Goal: Transaction & Acquisition: Download file/media

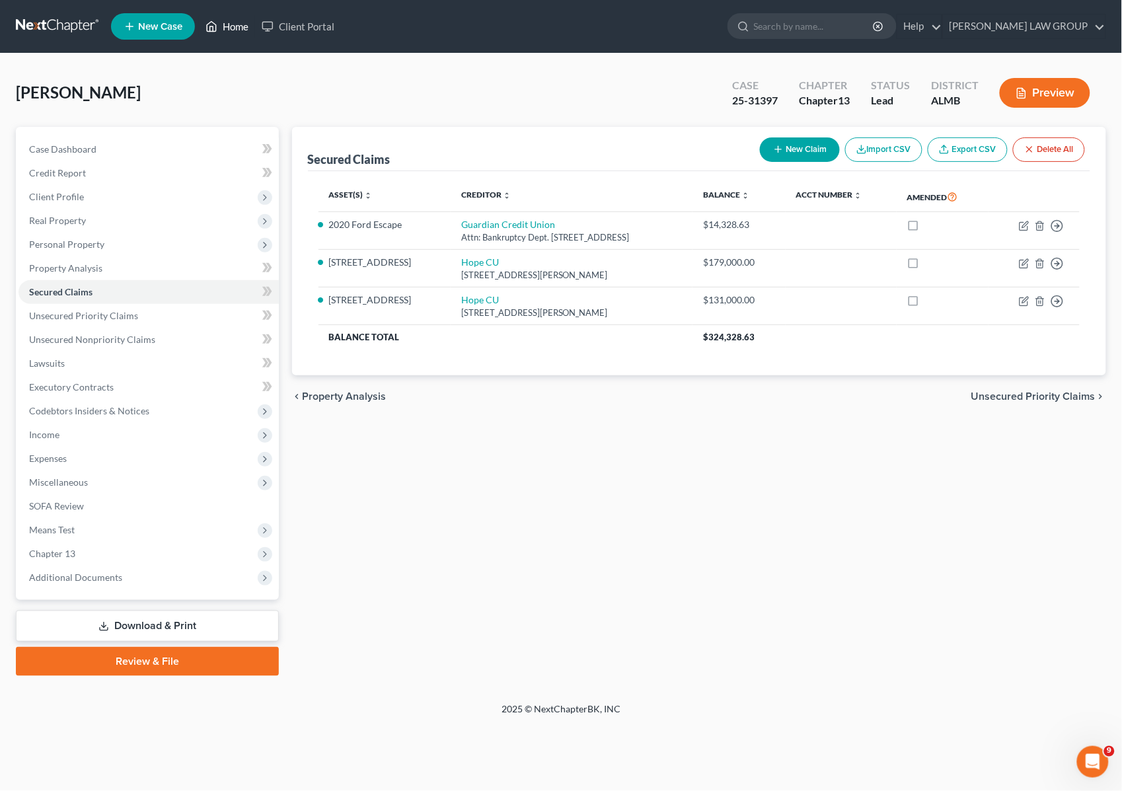
click at [236, 24] on link "Home" at bounding box center [227, 27] width 56 height 24
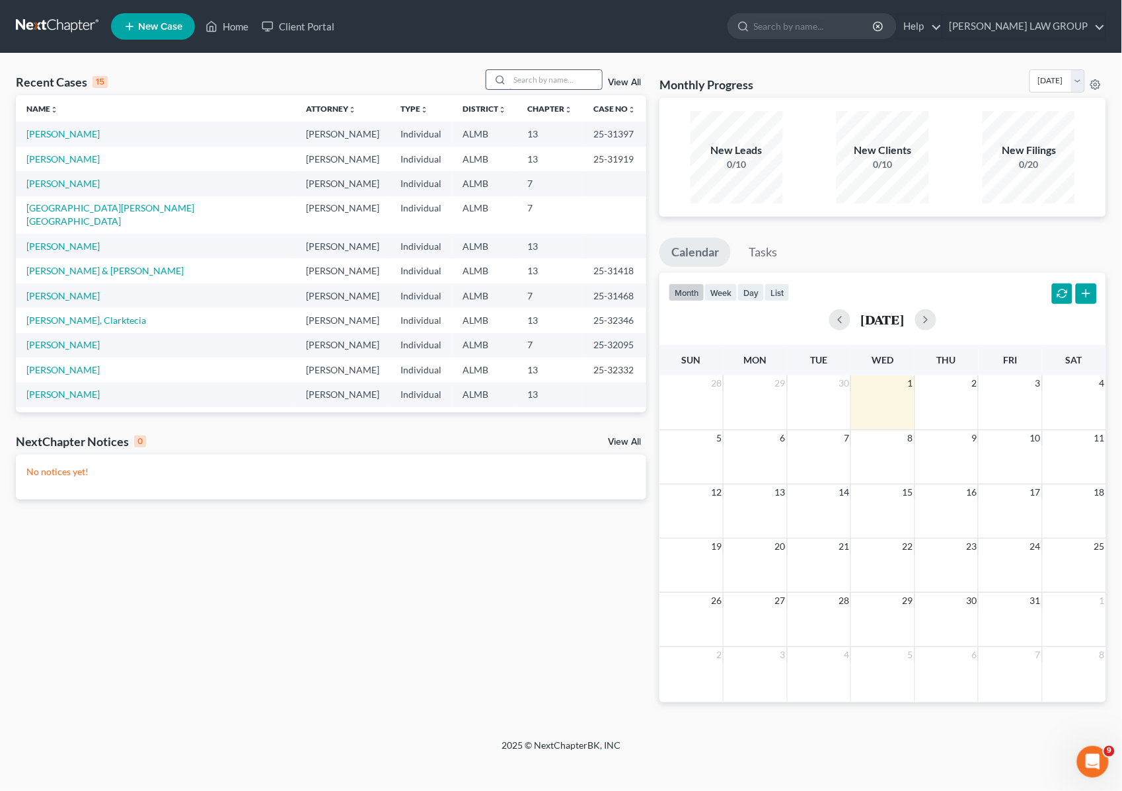
click at [527, 76] on input "search" at bounding box center [556, 79] width 93 height 19
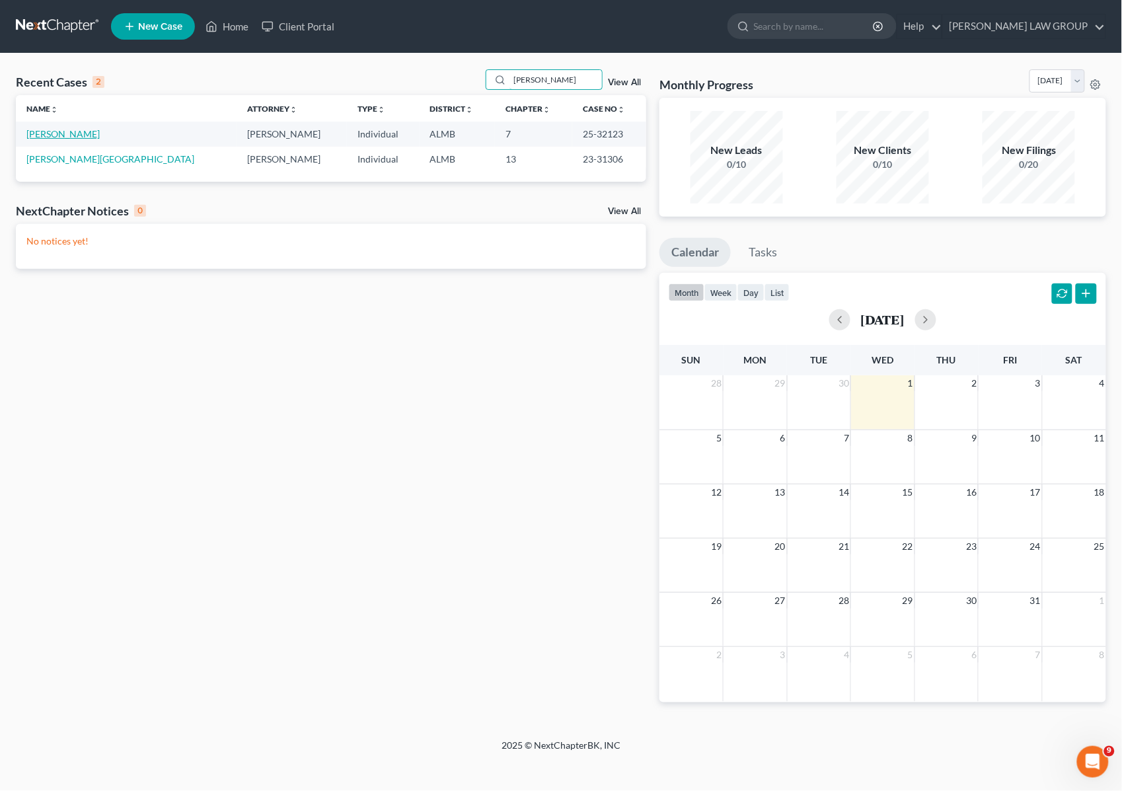
type input "[PERSON_NAME]"
click at [78, 134] on link "[PERSON_NAME]" at bounding box center [62, 133] width 73 height 11
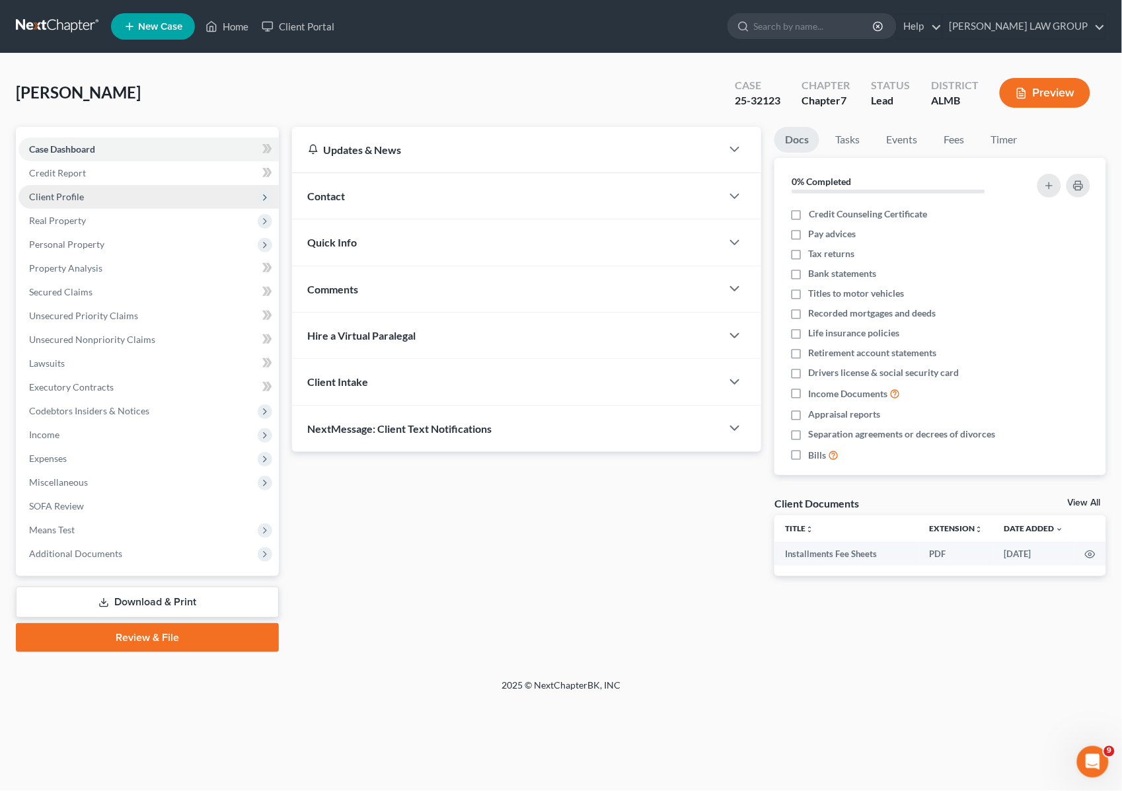
click at [63, 197] on span "Client Profile" at bounding box center [56, 196] width 55 height 11
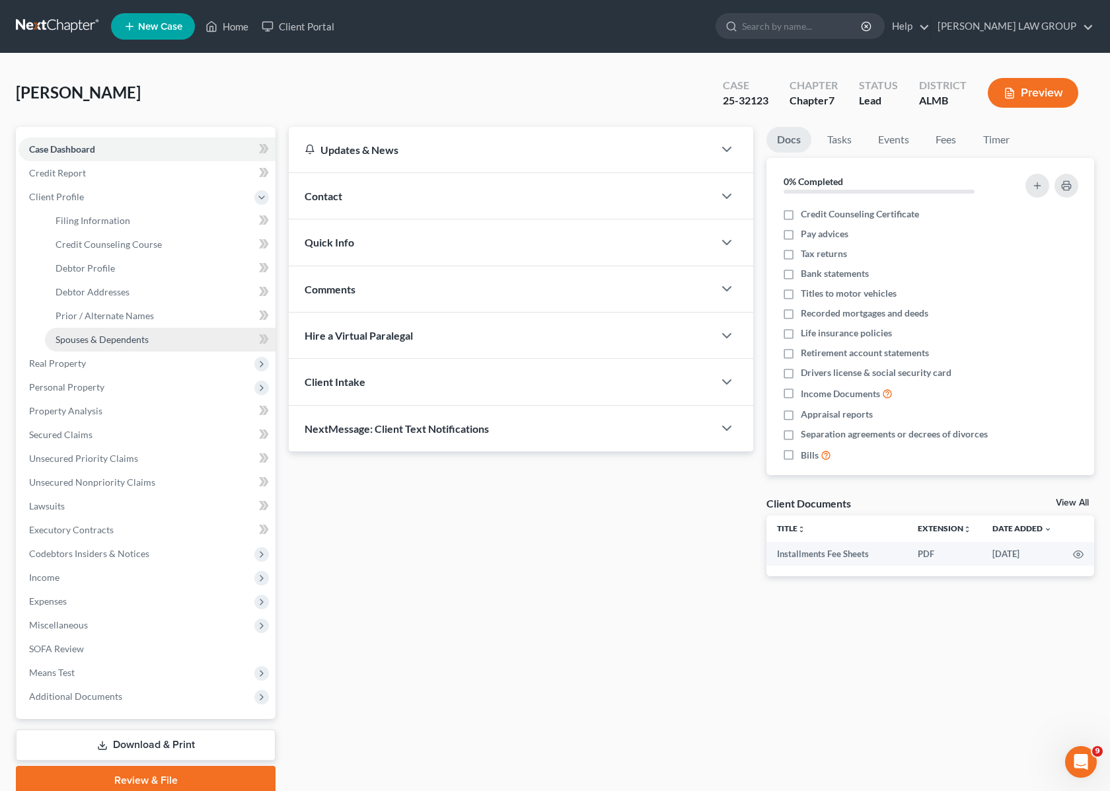
click at [97, 338] on span "Spouses & Dependents" at bounding box center [102, 339] width 93 height 11
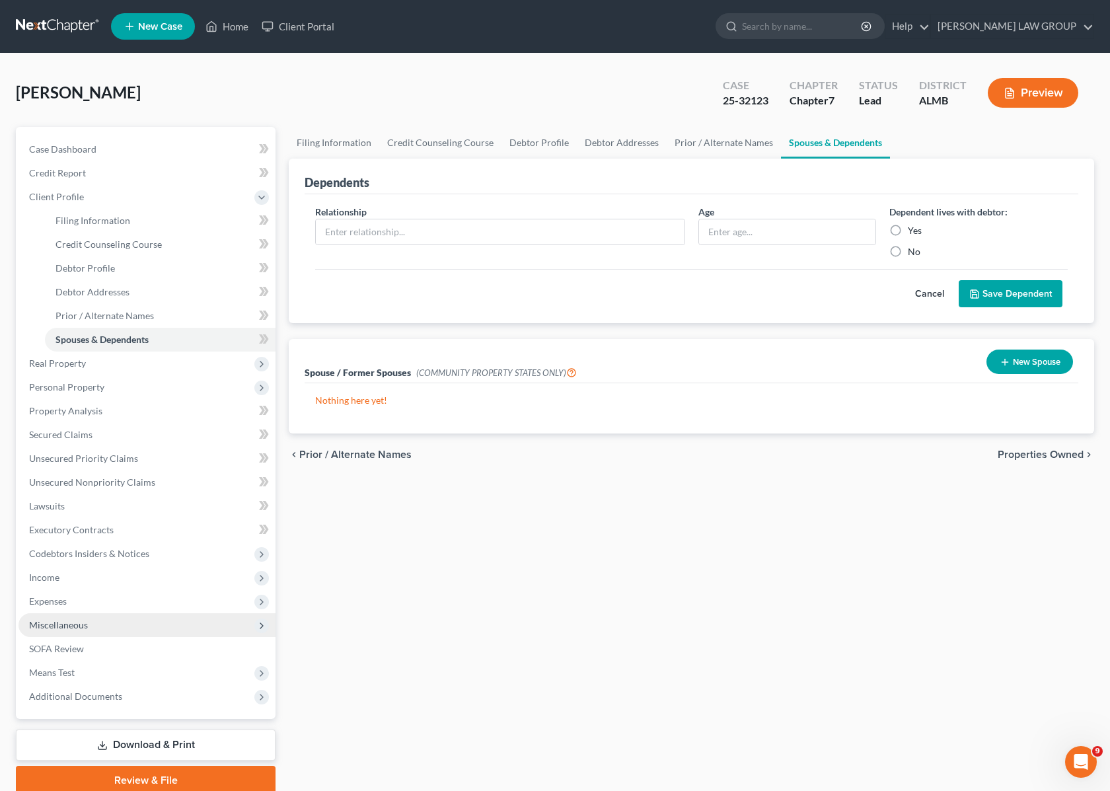
click at [61, 627] on span "Miscellaneous" at bounding box center [58, 624] width 59 height 11
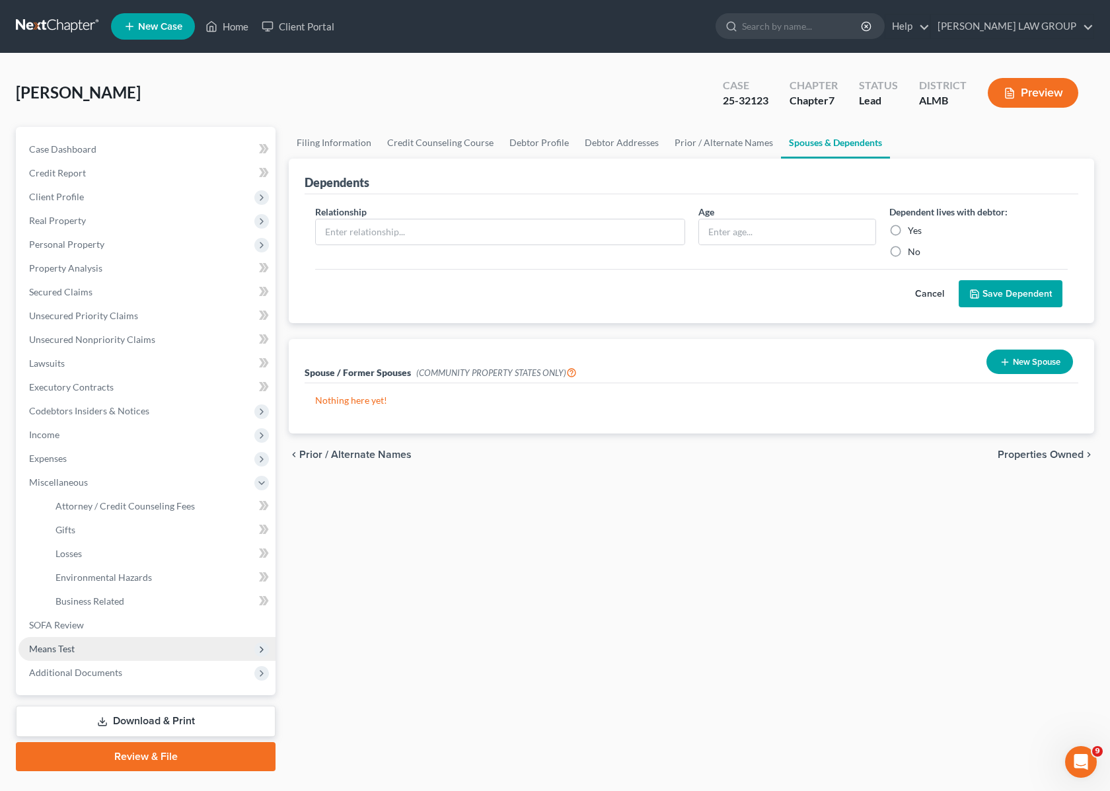
click at [80, 648] on span "Means Test" at bounding box center [147, 649] width 257 height 24
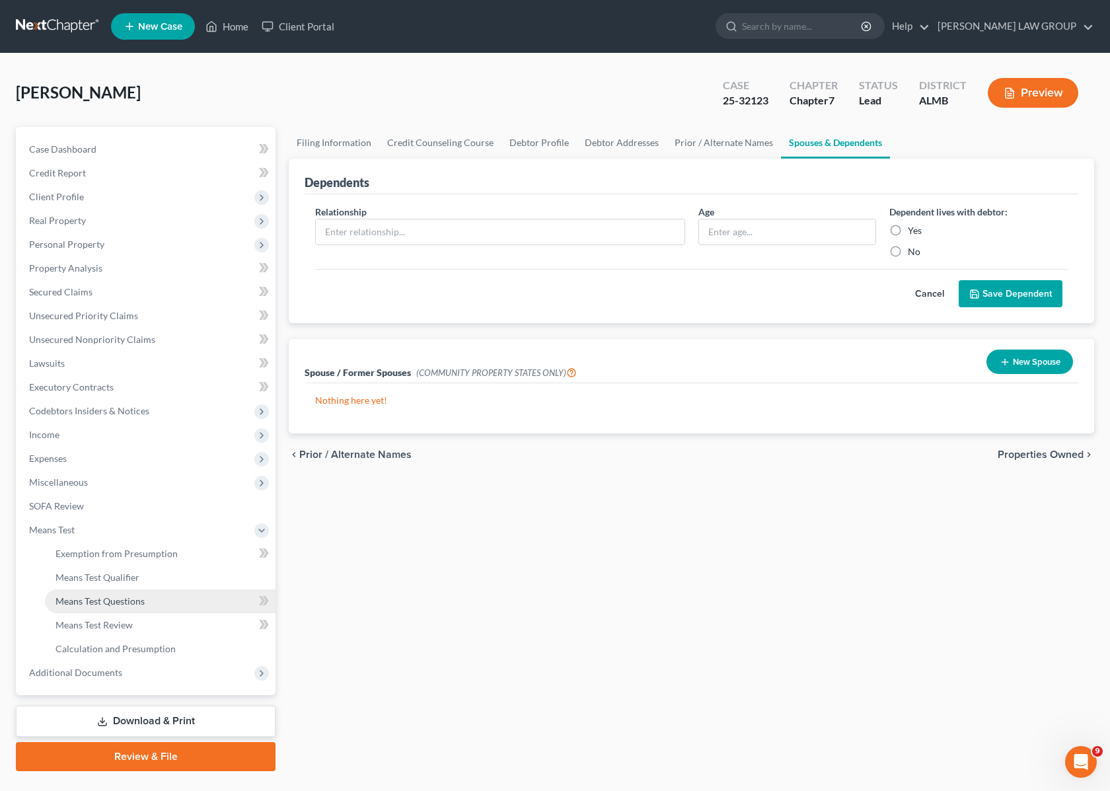
click at [94, 602] on span "Means Test Questions" at bounding box center [100, 601] width 89 height 11
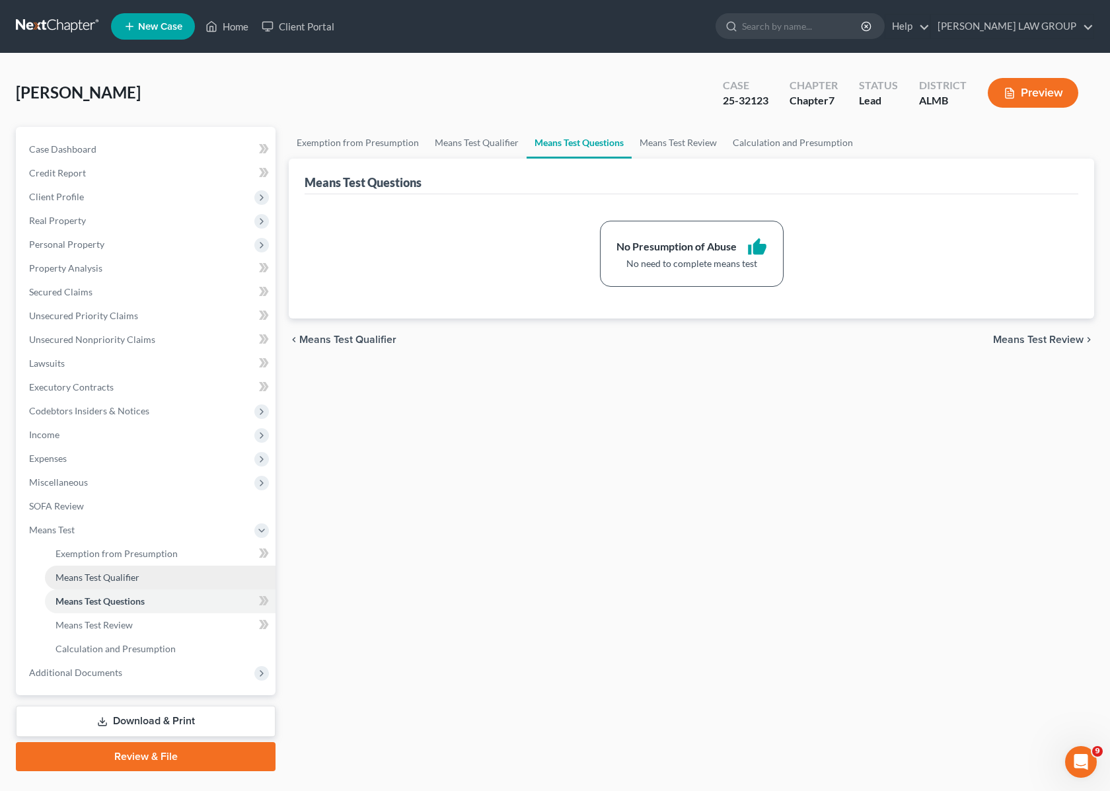
click at [95, 572] on span "Means Test Qualifier" at bounding box center [98, 577] width 84 height 11
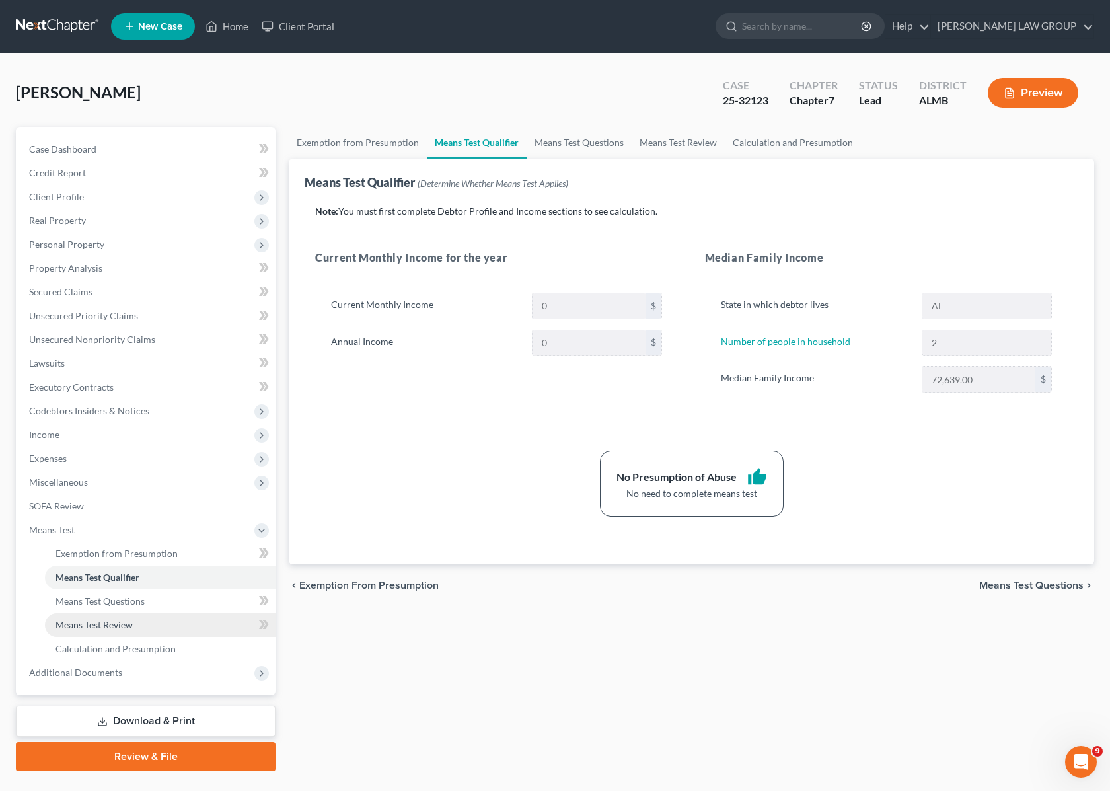
click at [104, 626] on span "Means Test Review" at bounding box center [94, 624] width 77 height 11
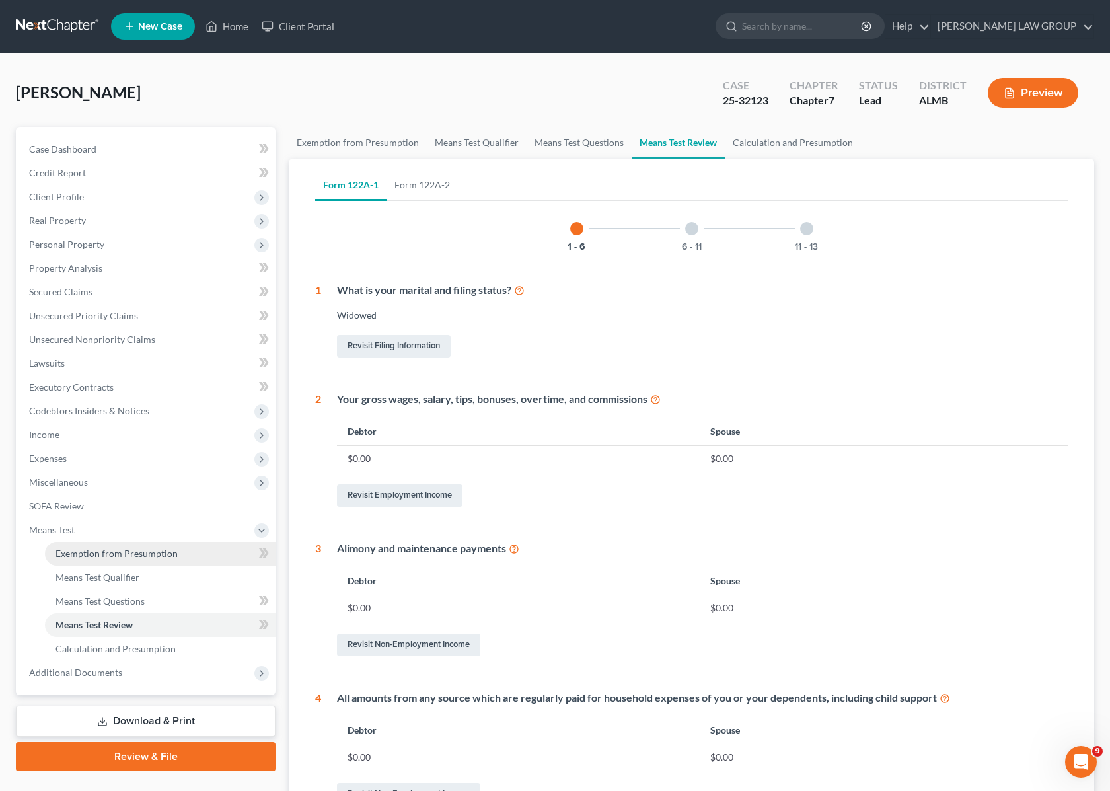
click at [98, 553] on span "Exemption from Presumption" at bounding box center [117, 553] width 122 height 11
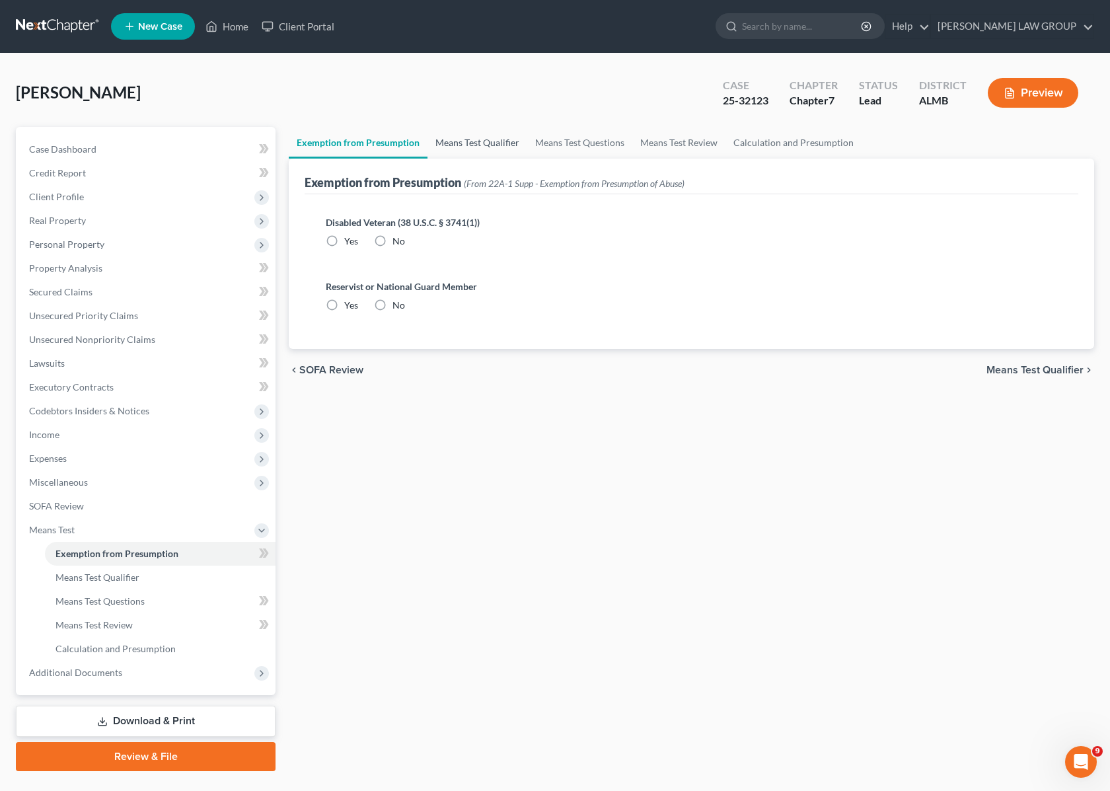
click at [463, 129] on link "Means Test Qualifier" at bounding box center [478, 143] width 100 height 32
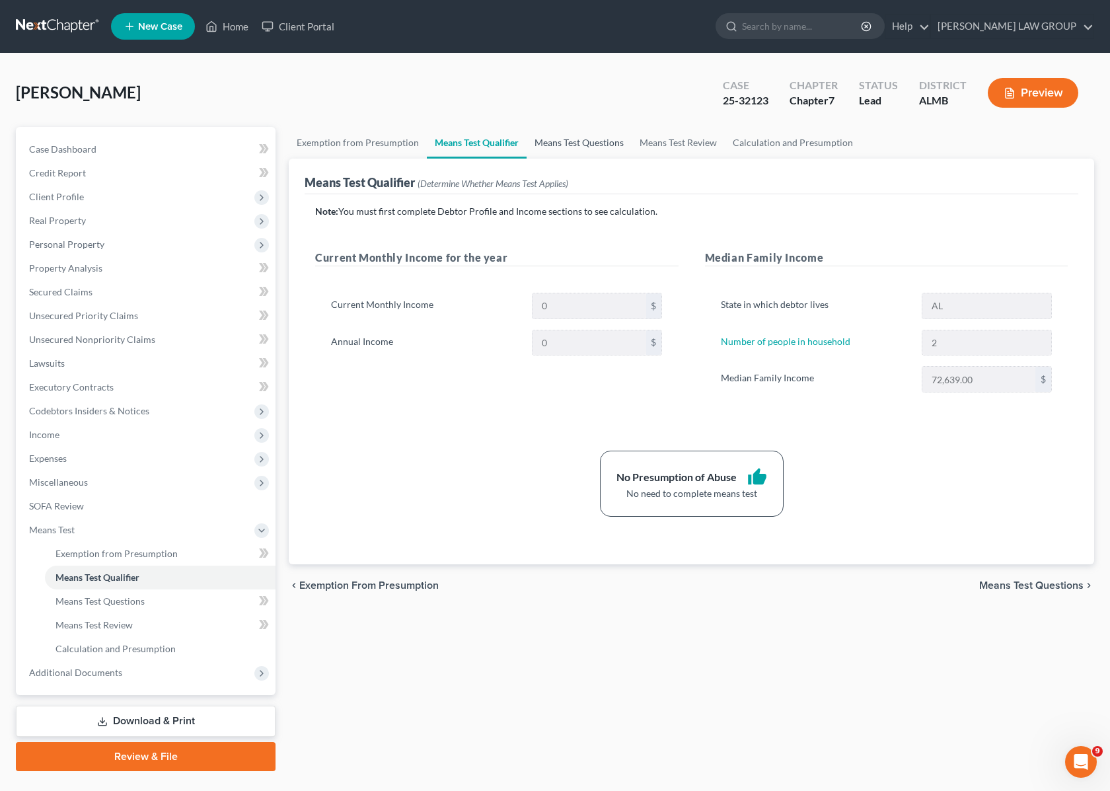
click at [585, 139] on link "Means Test Questions" at bounding box center [579, 143] width 105 height 32
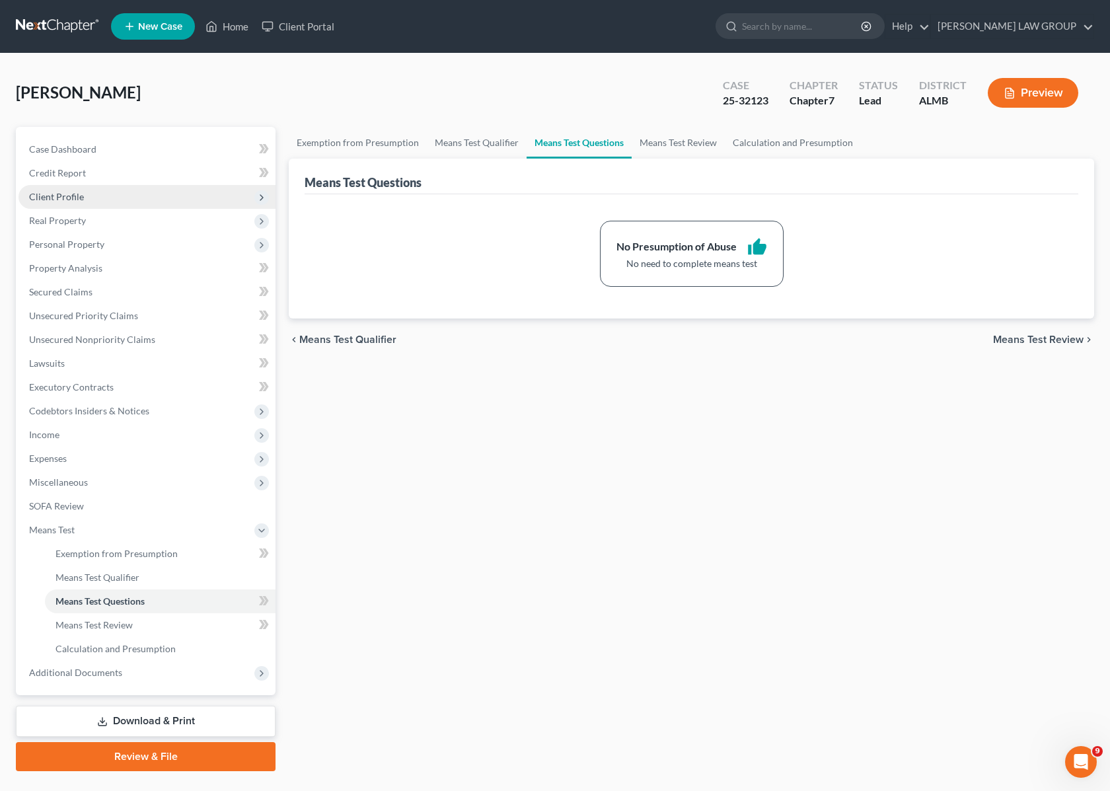
click at [67, 196] on span "Client Profile" at bounding box center [56, 196] width 55 height 11
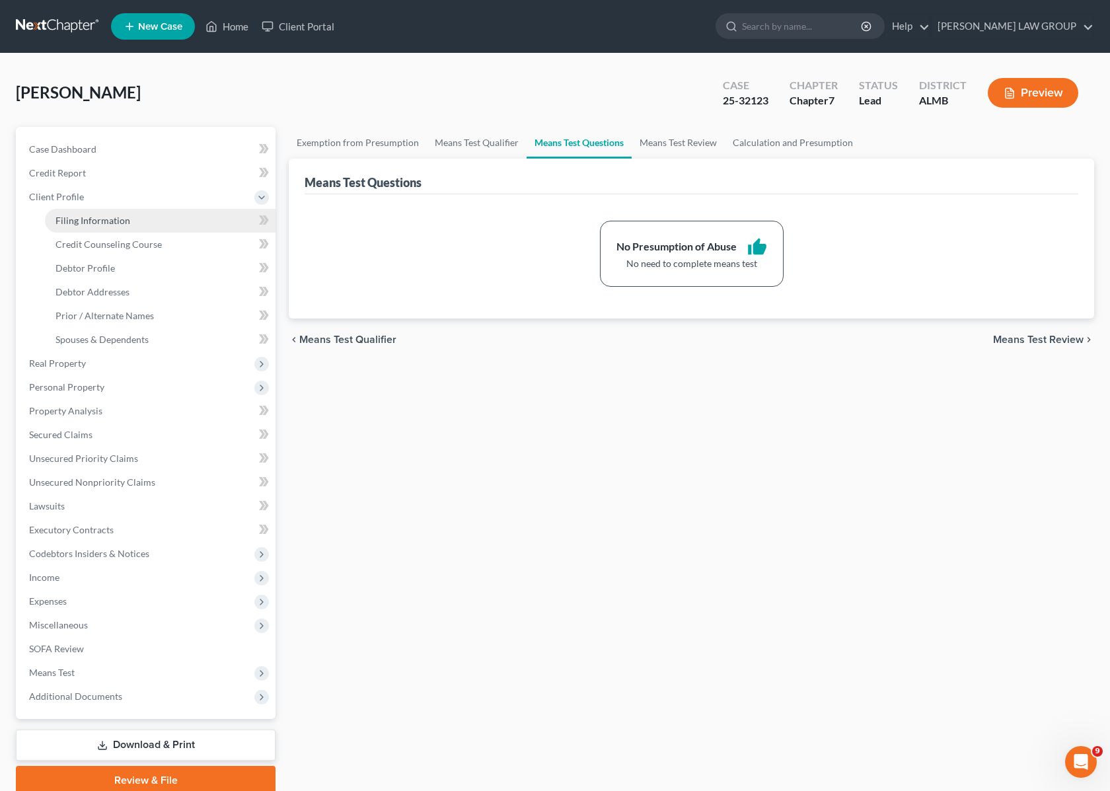
click at [117, 221] on span "Filing Information" at bounding box center [93, 220] width 75 height 11
select select "1"
select select "0"
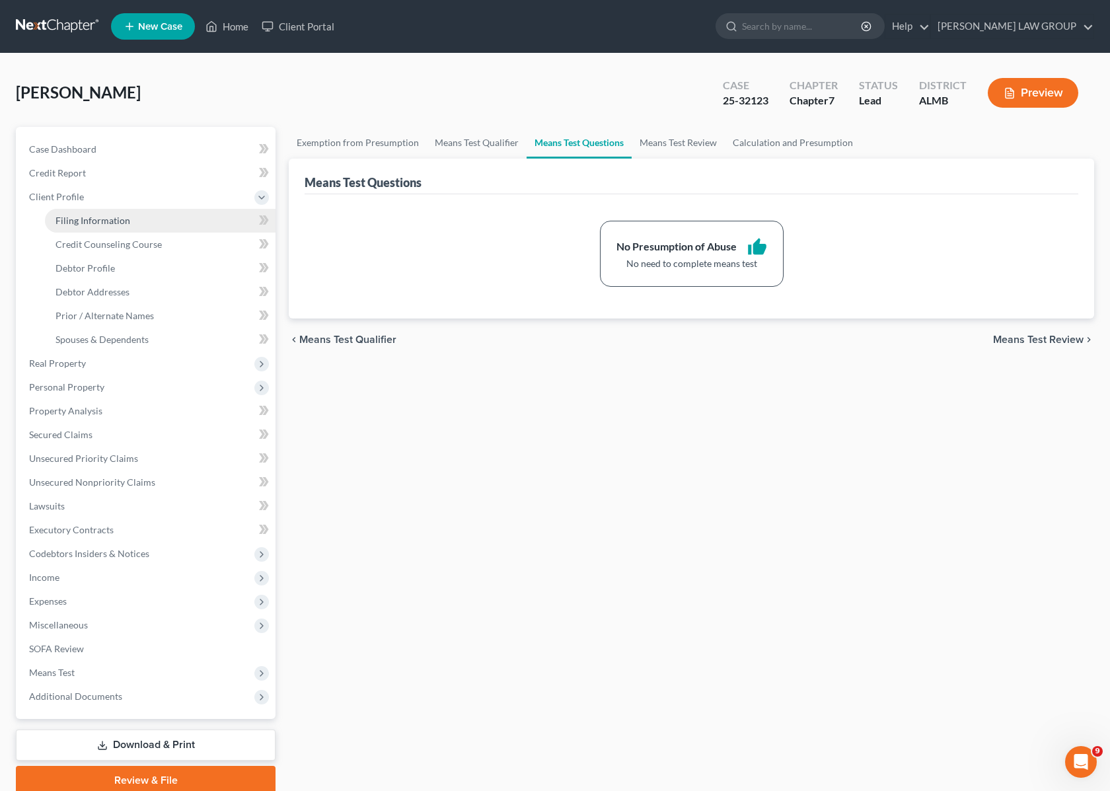
select select "0"
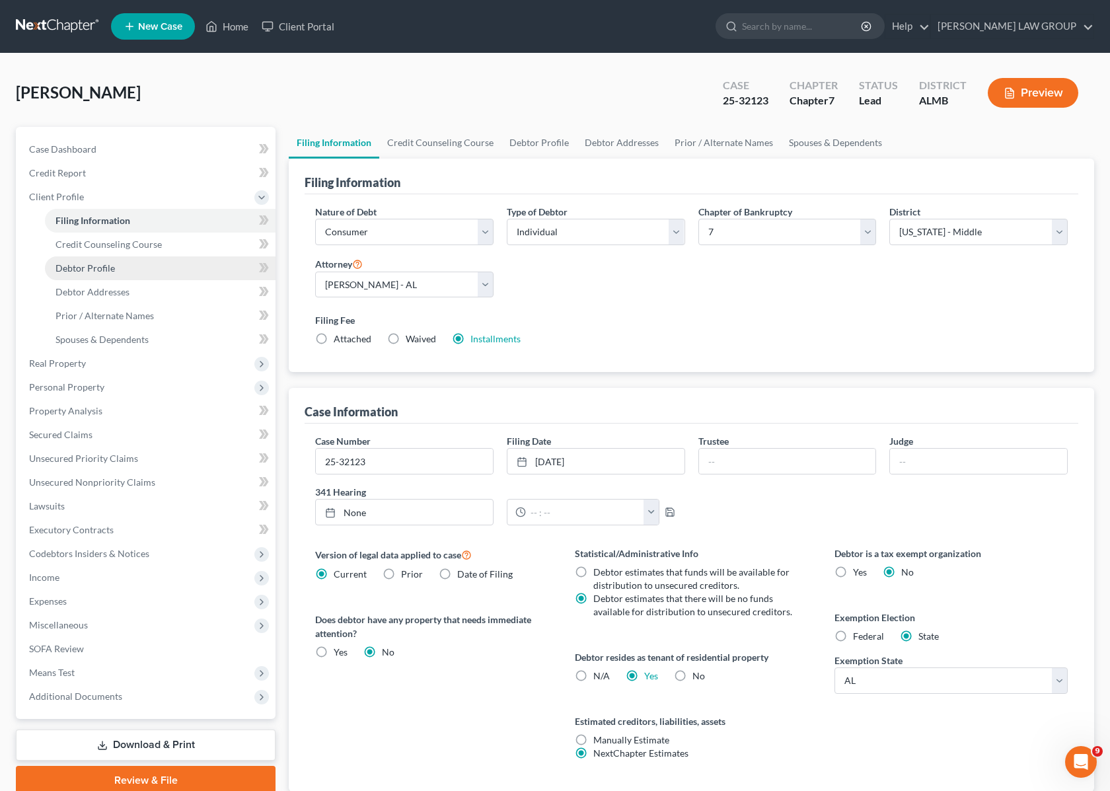
click at [111, 272] on link "Debtor Profile" at bounding box center [160, 268] width 231 height 24
select select "4"
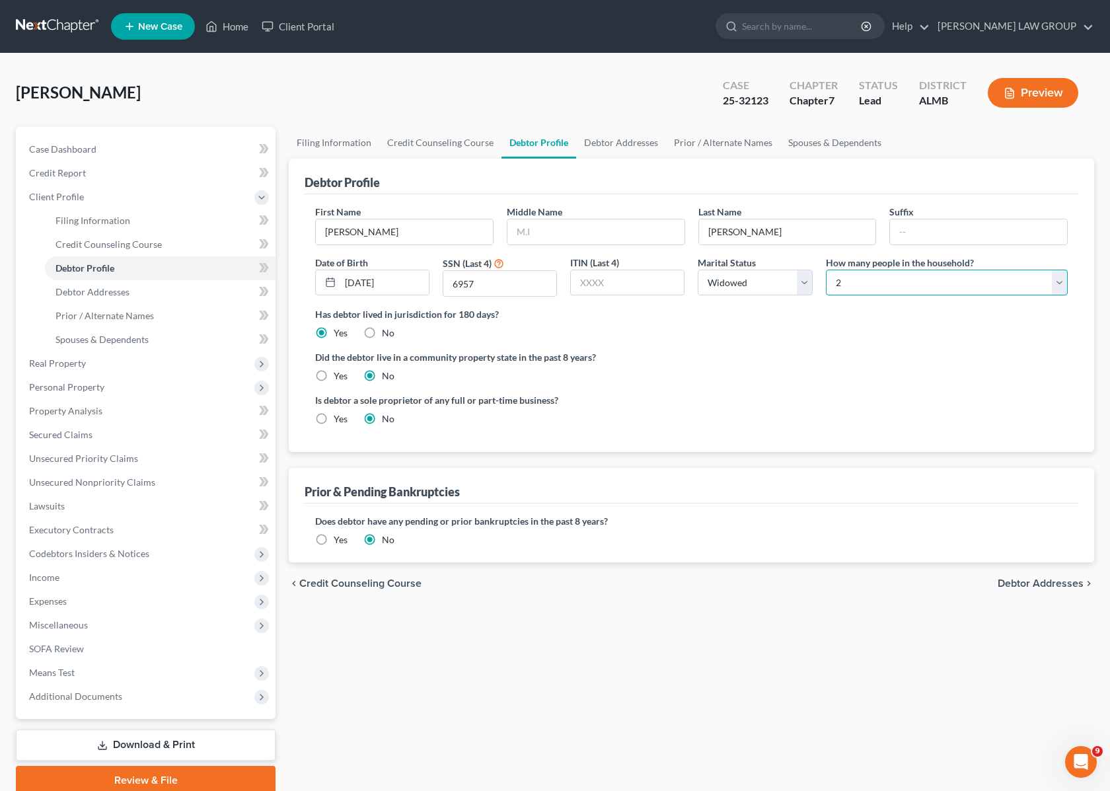
click at [924, 284] on select "Select 1 2 3 4 5 6 7 8 9 10 11 12 13 14 15 16 17 18 19 20" at bounding box center [947, 283] width 242 height 26
select select "0"
click at [826, 270] on select "Select 1 2 3 4 5 6 7 8 9 10 11 12 13 14 15 16 17 18 19 20" at bounding box center [947, 283] width 242 height 26
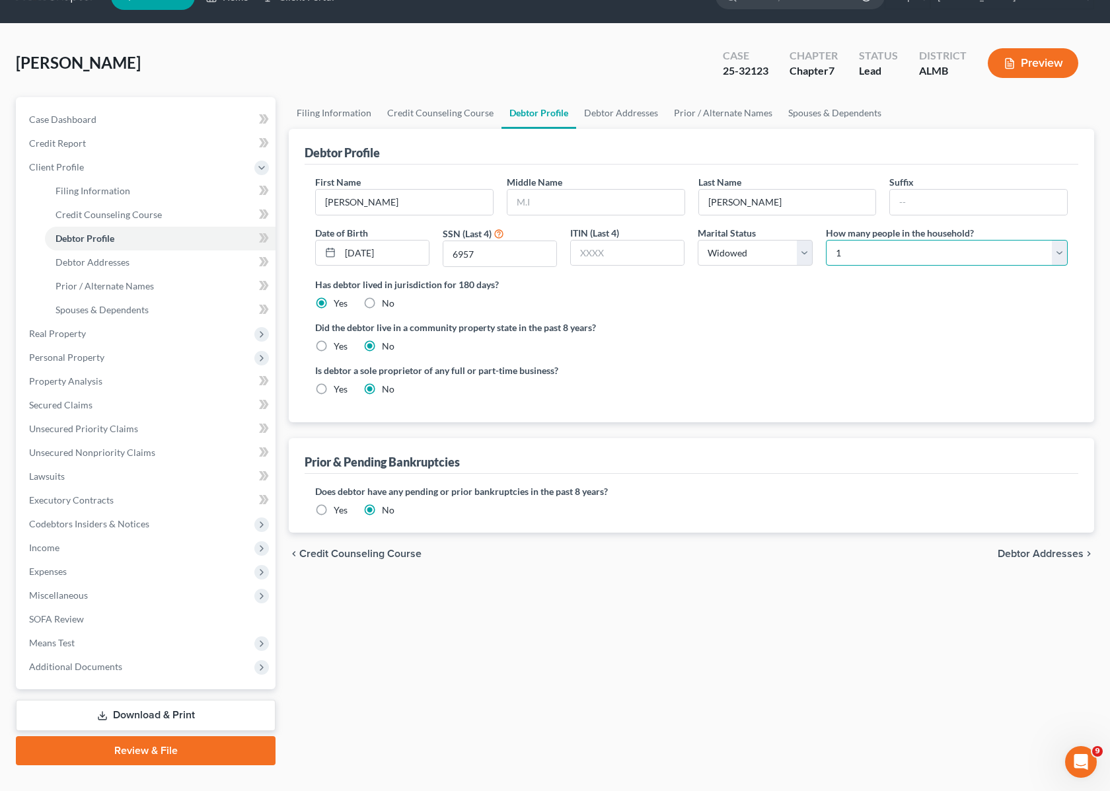
scroll to position [53, 0]
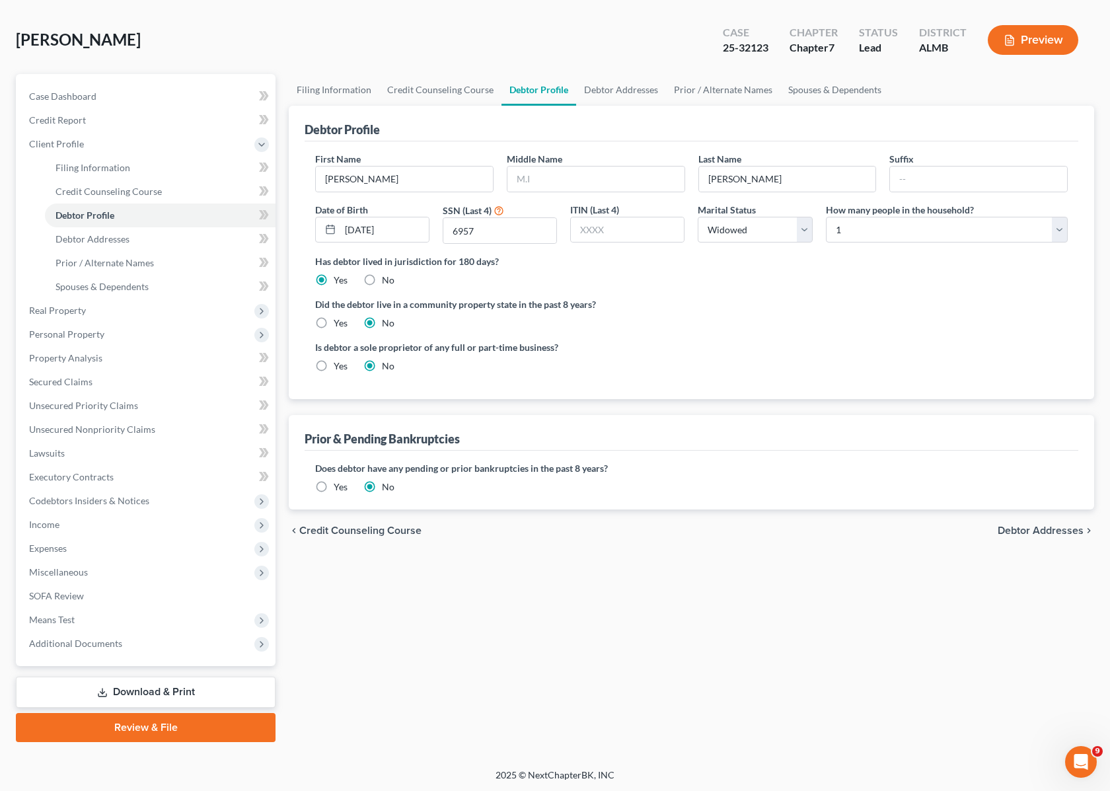
click at [1033, 525] on span "Debtor Addresses" at bounding box center [1041, 530] width 86 height 11
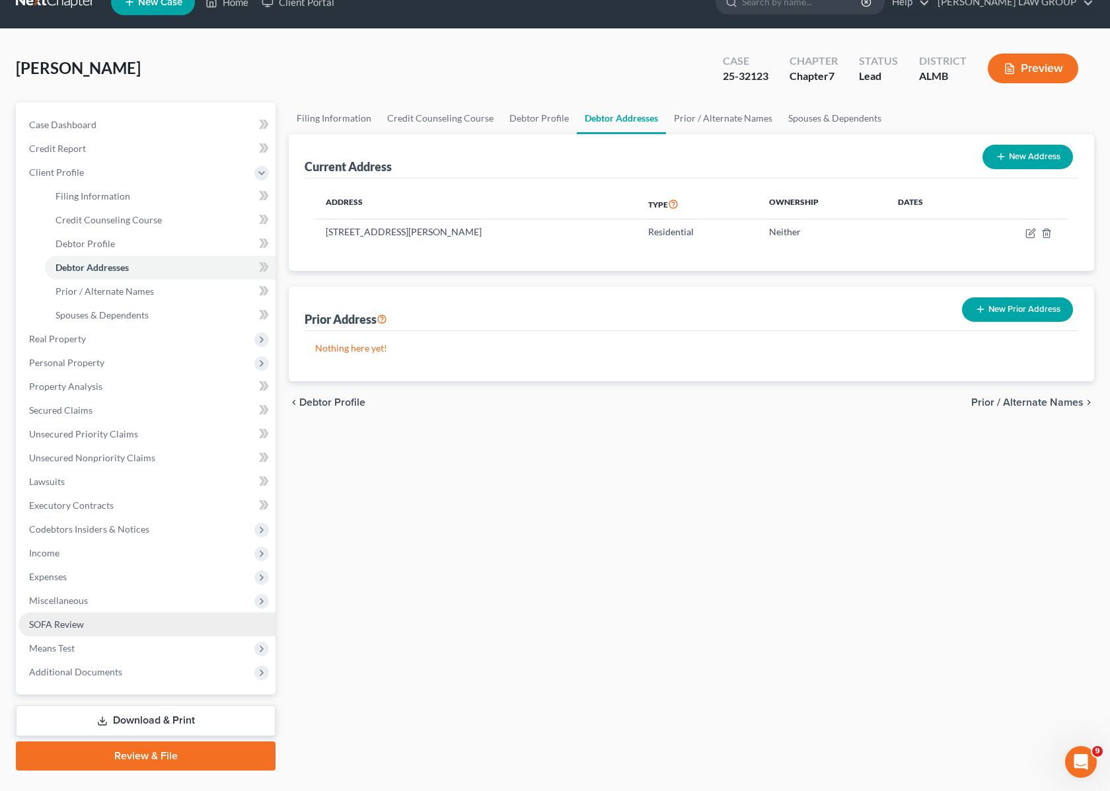
scroll to position [53, 0]
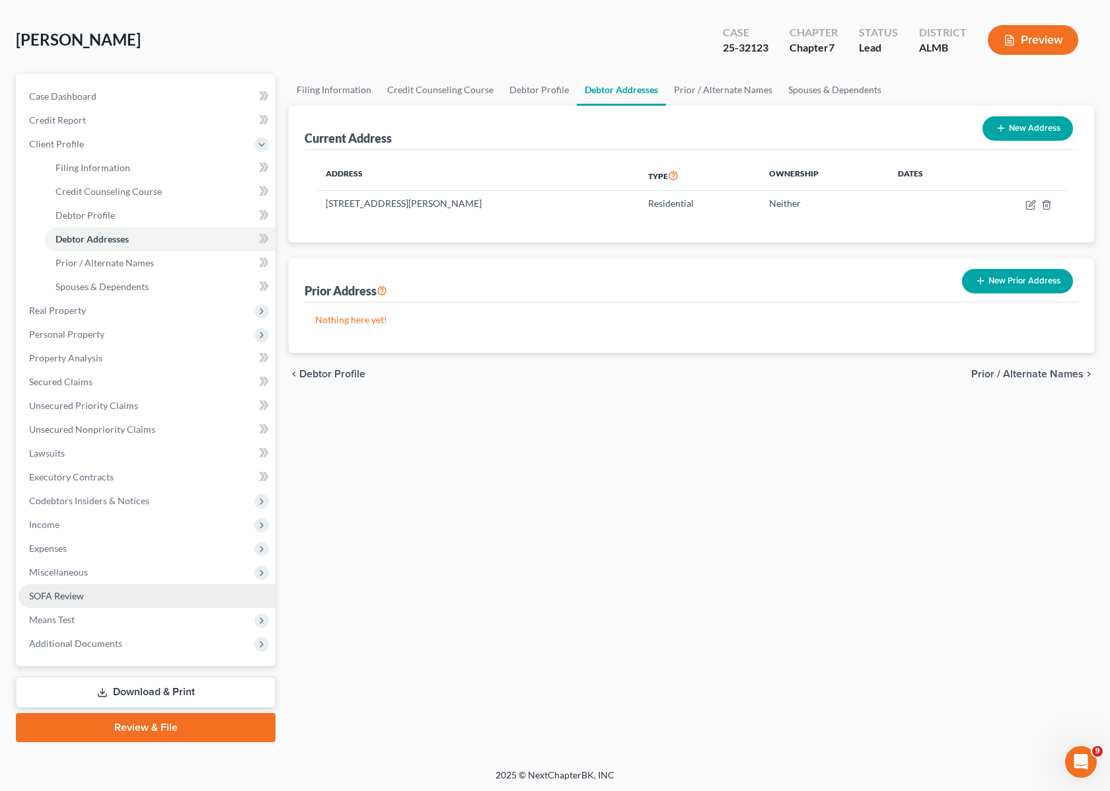
click at [170, 593] on link "SOFA Review" at bounding box center [147, 596] width 257 height 24
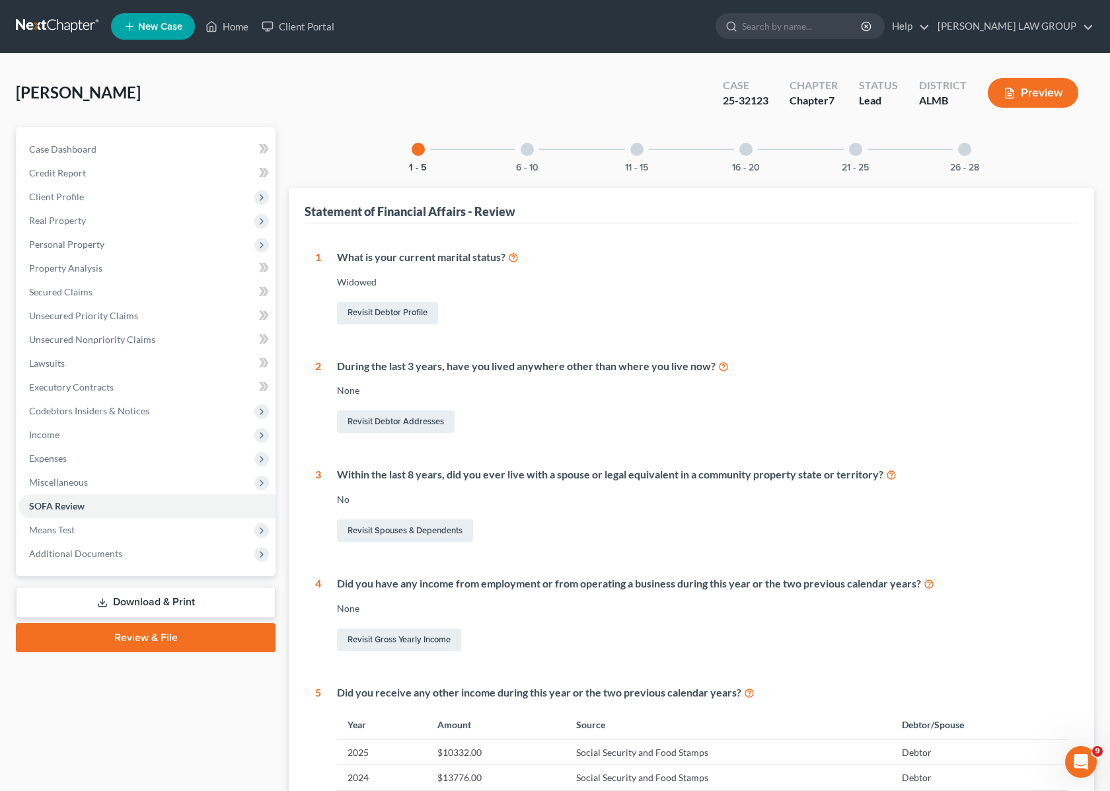
click at [169, 603] on link "Download & Print" at bounding box center [146, 602] width 260 height 31
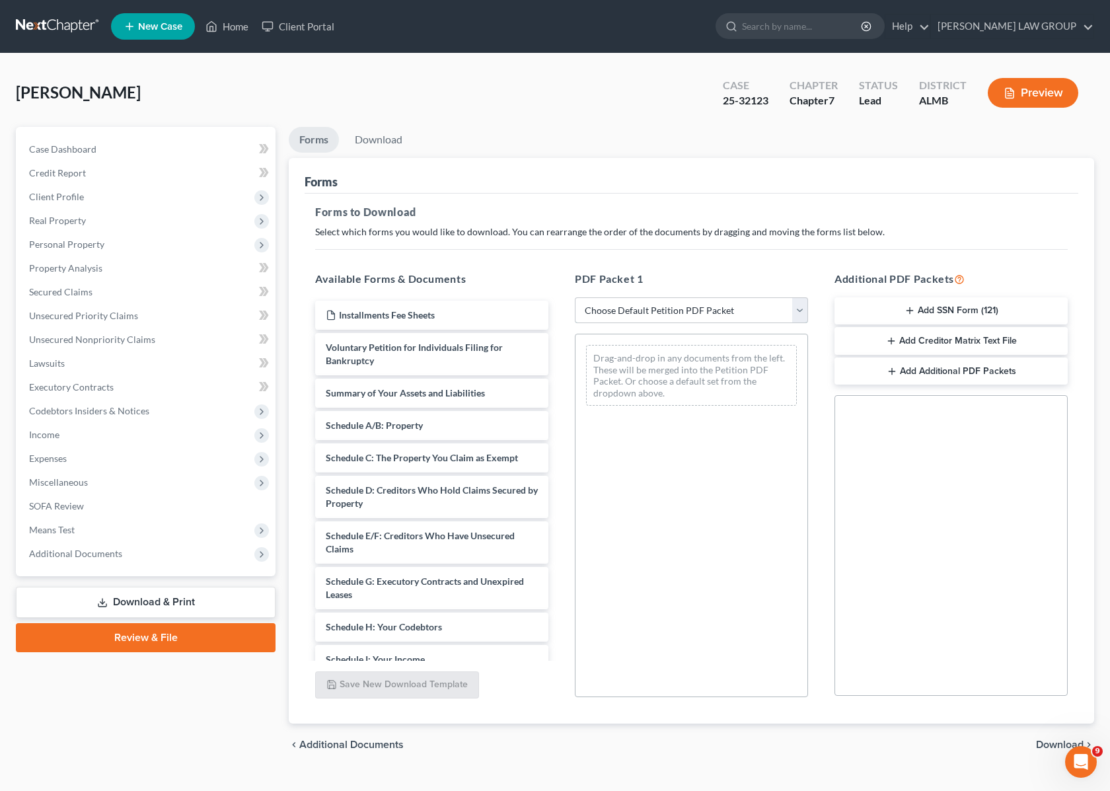
click at [617, 307] on select "Choose Default Petition PDF Packet Complete Bankruptcy Petition (all forms and …" at bounding box center [691, 310] width 233 height 26
select select "2"
click at [575, 297] on select "Choose Default Petition PDF Packet Complete Bankruptcy Petition (all forms and …" at bounding box center [691, 310] width 233 height 26
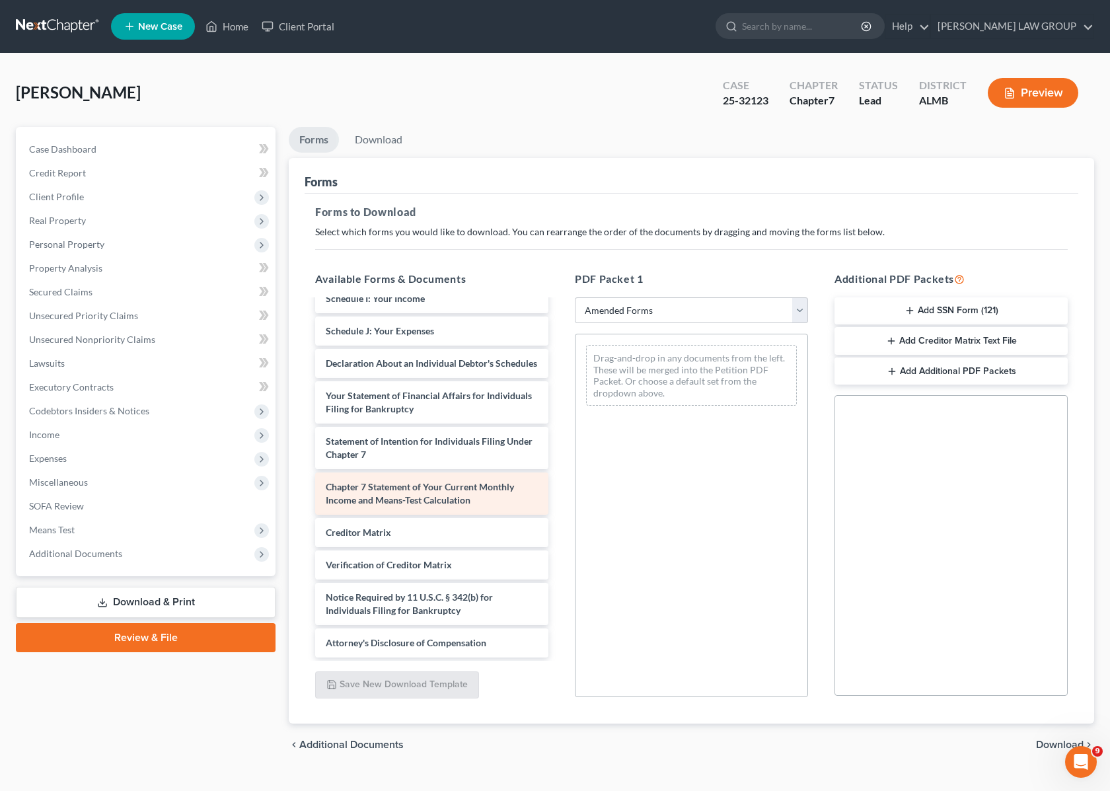
scroll to position [295, 0]
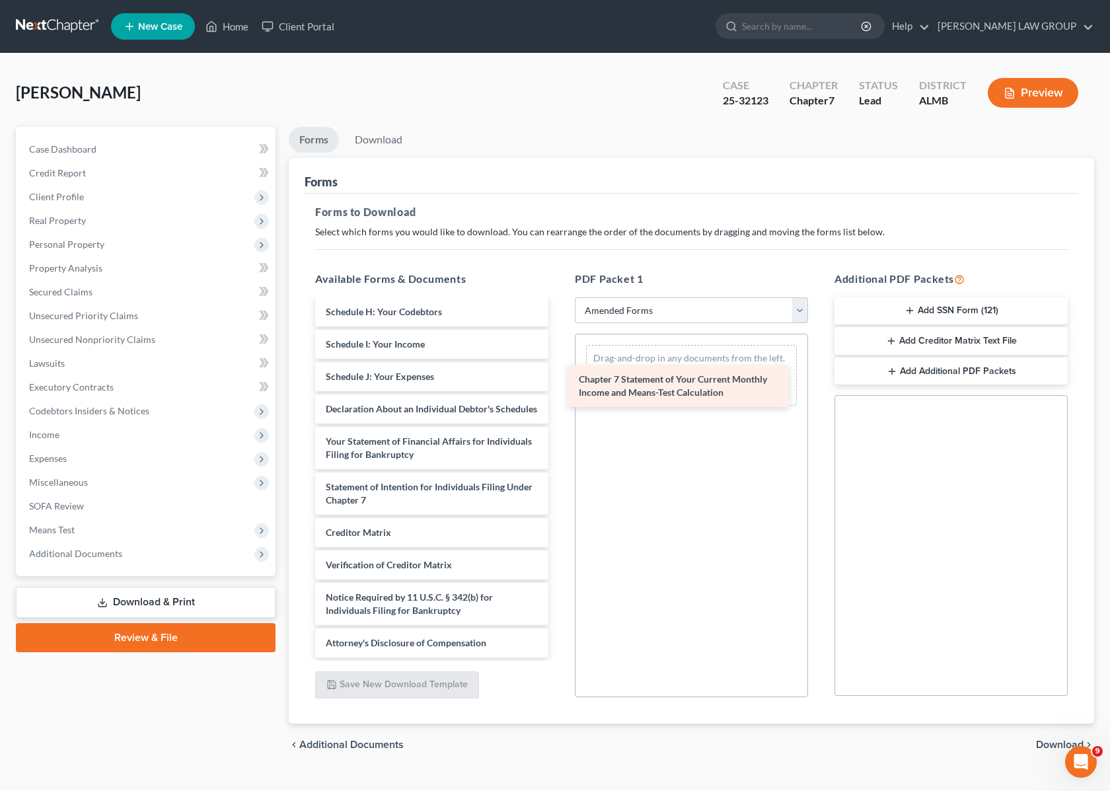
drag, startPoint x: 424, startPoint y: 491, endPoint x: 689, endPoint y: 381, distance: 286.3
click at [559, 383] on div "Chapter 7 Statement of Your Current Monthly Income and Means-Test Calculation V…" at bounding box center [432, 338] width 254 height 640
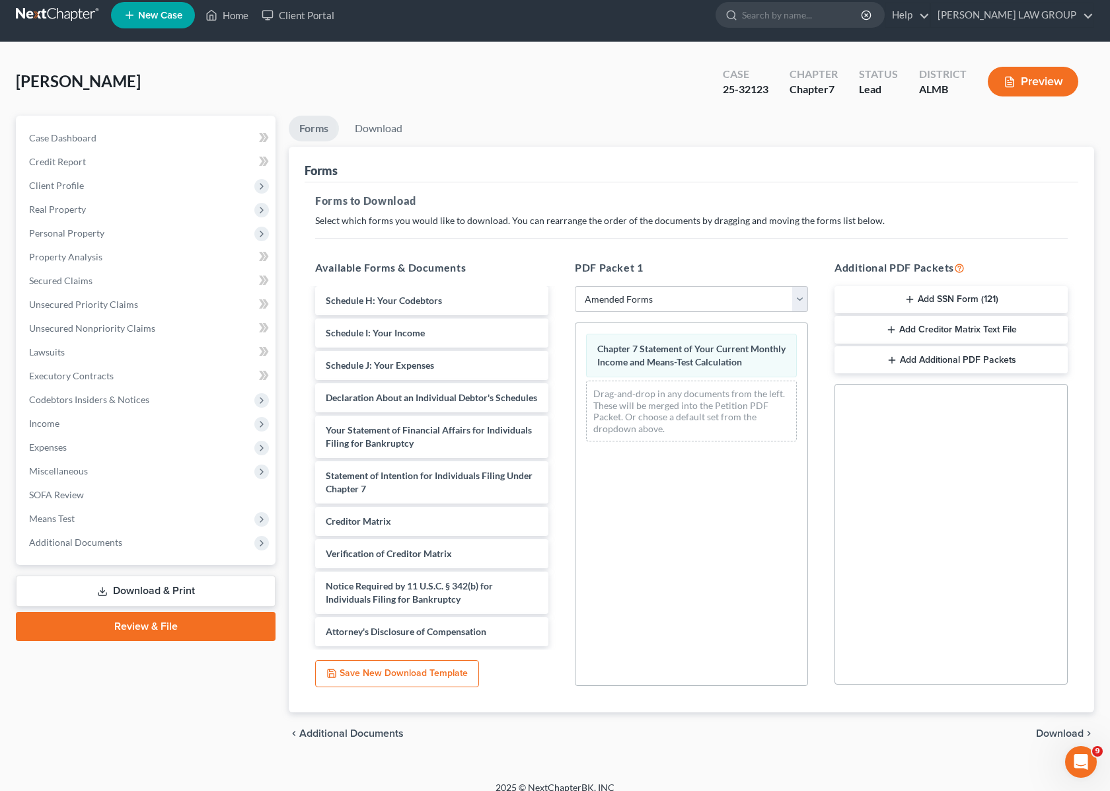
scroll to position [24, 0]
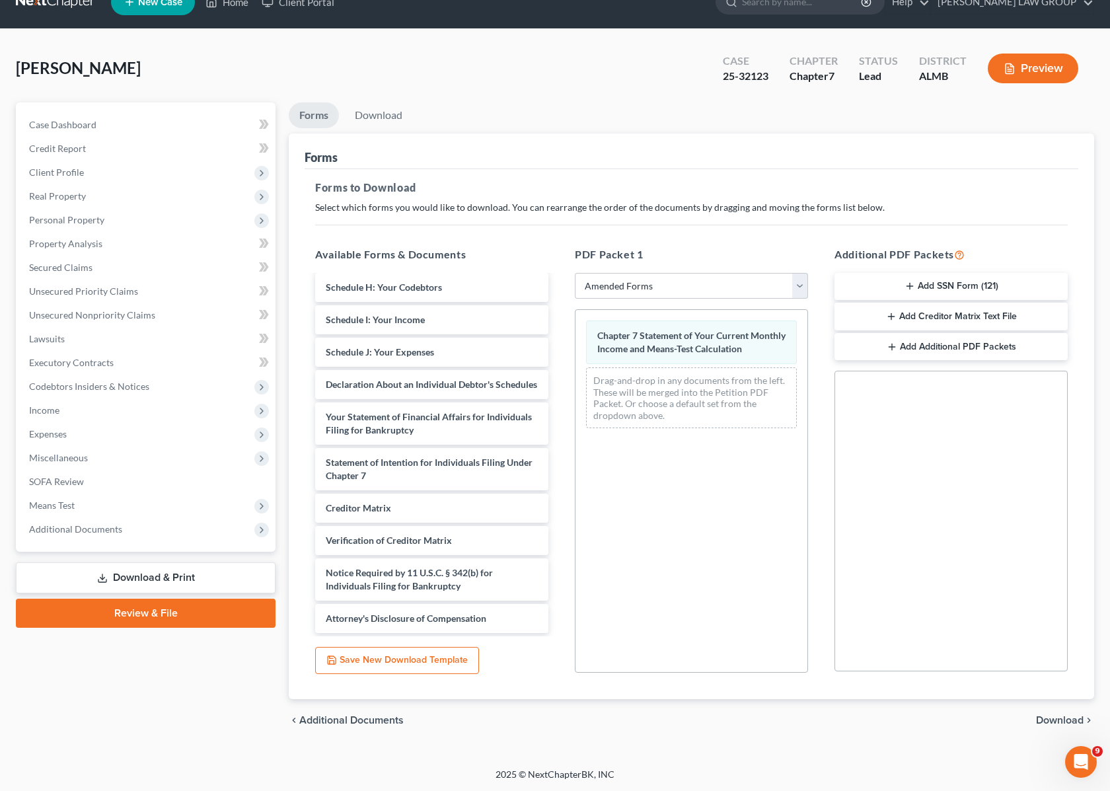
click at [1045, 719] on span "Download" at bounding box center [1060, 720] width 48 height 11
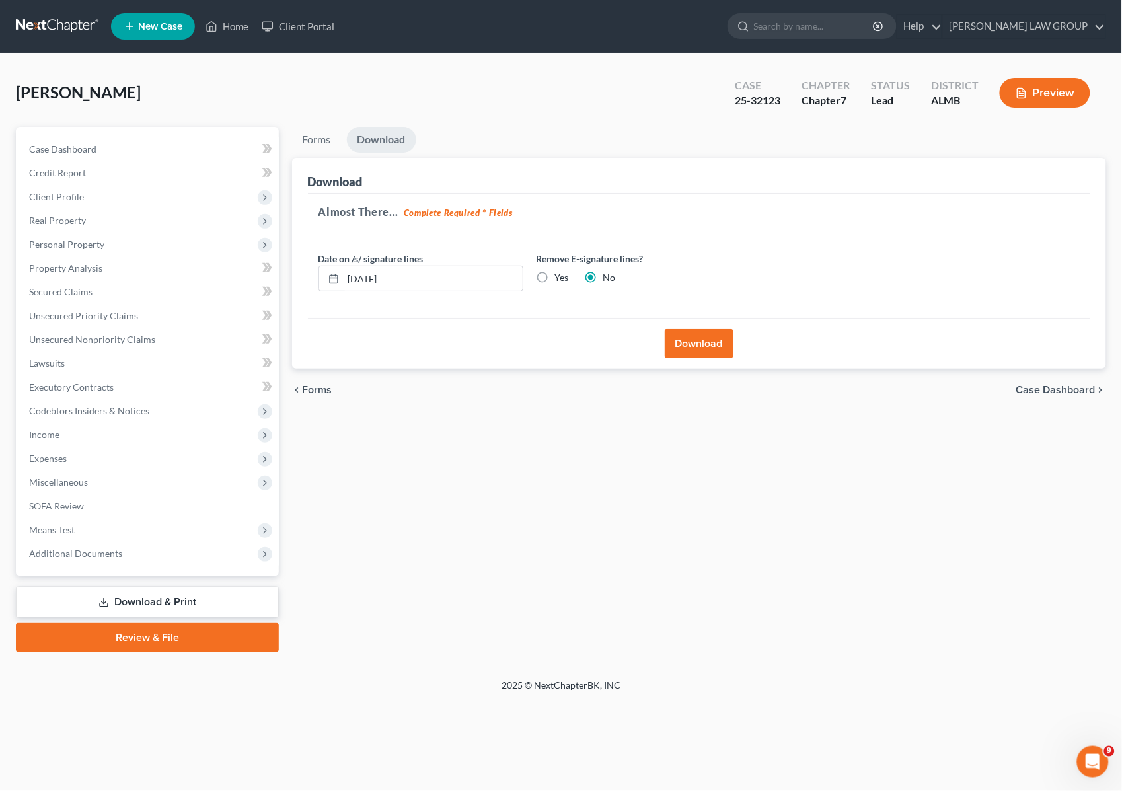
click at [698, 336] on button "Download" at bounding box center [699, 343] width 69 height 29
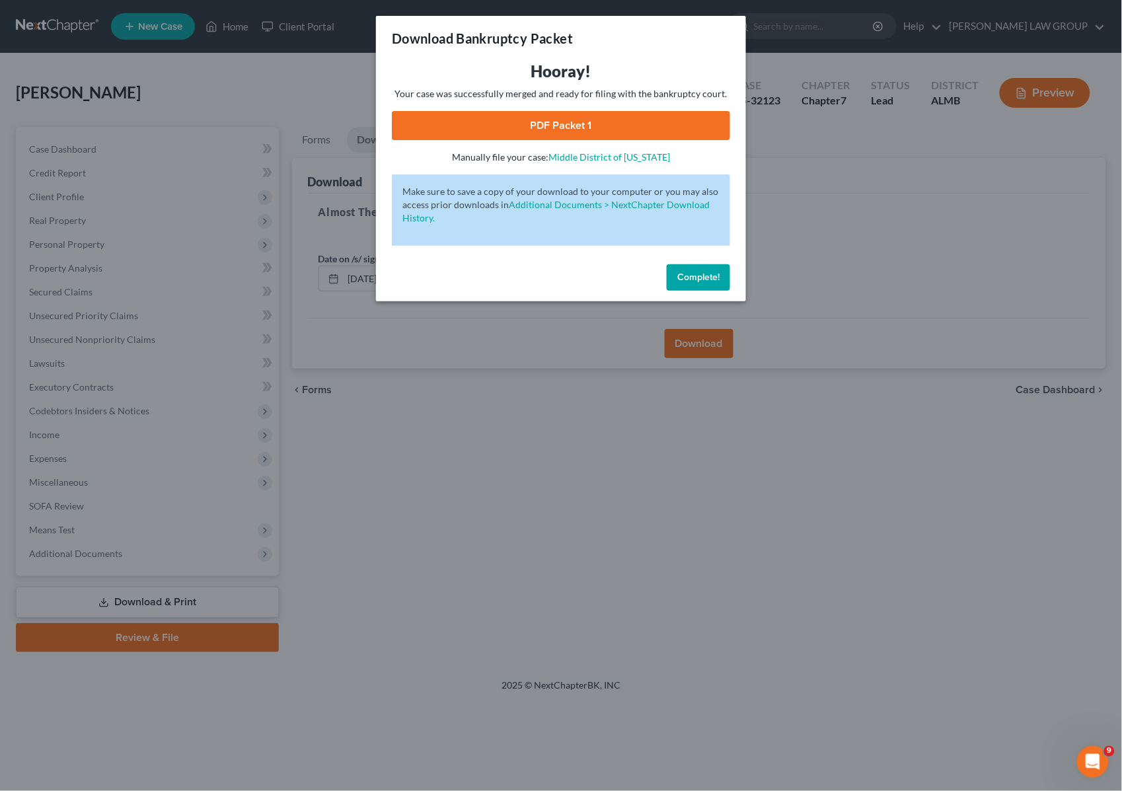
click at [441, 121] on link "PDF Packet 1" at bounding box center [561, 125] width 338 height 29
